Goal: Information Seeking & Learning: Learn about a topic

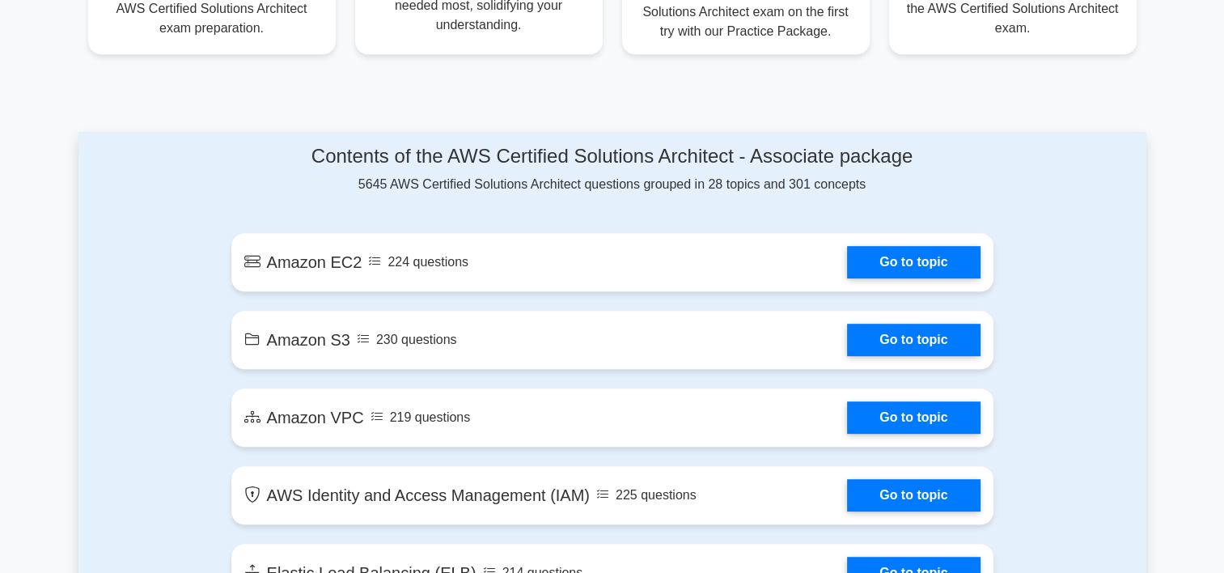
scroll to position [771, 0]
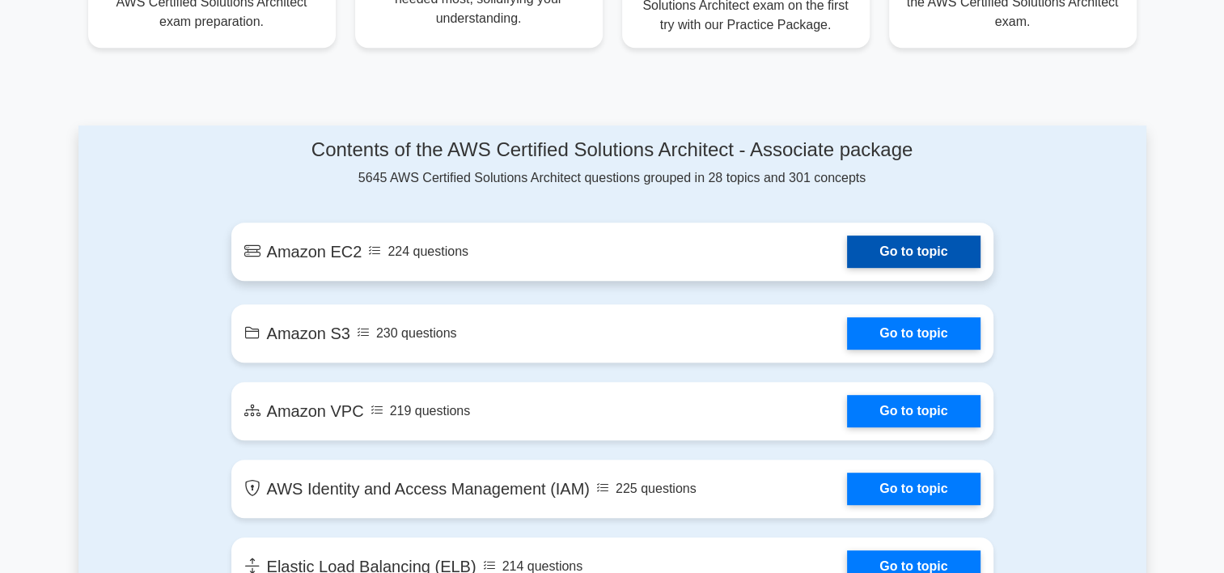
click at [919, 260] on link "Go to topic" at bounding box center [913, 251] width 133 height 32
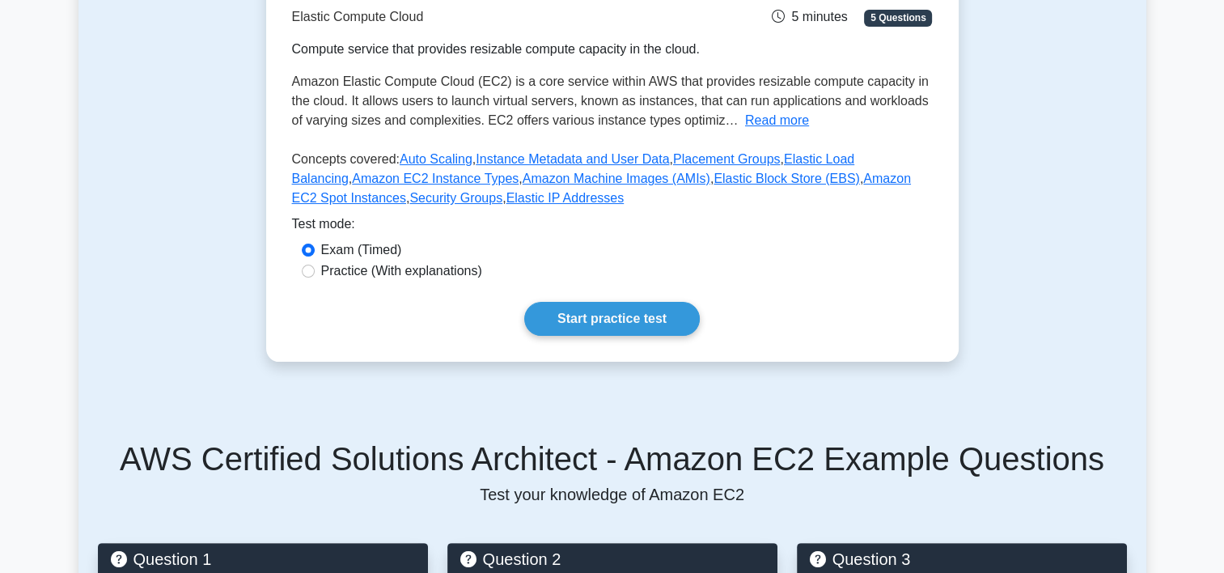
scroll to position [293, 0]
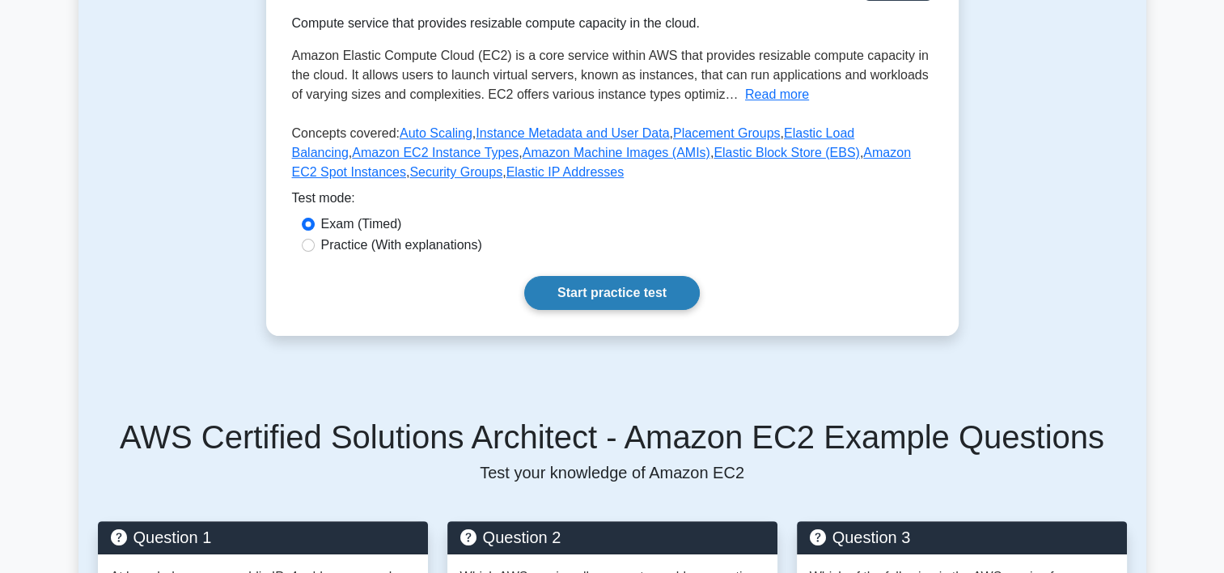
click at [590, 298] on link "Start practice test" at bounding box center [611, 293] width 175 height 34
